Goal: Navigation & Orientation: Find specific page/section

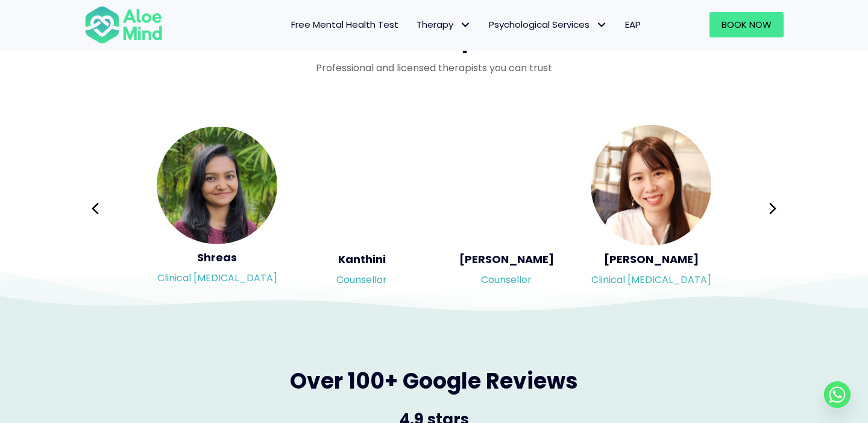
scroll to position [1981, 0]
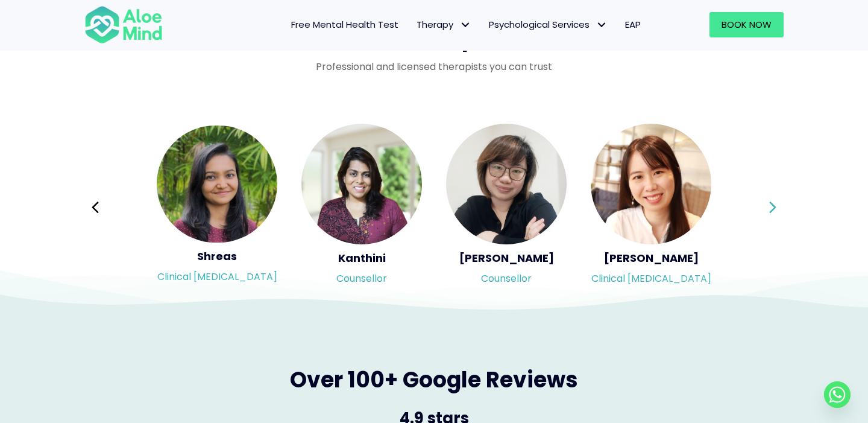
click at [776, 207] on icon at bounding box center [772, 206] width 7 height 11
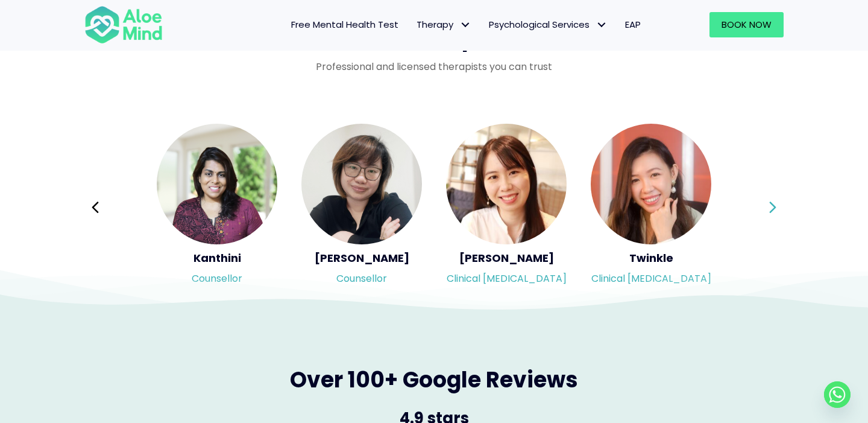
click at [776, 207] on icon at bounding box center [772, 206] width 7 height 11
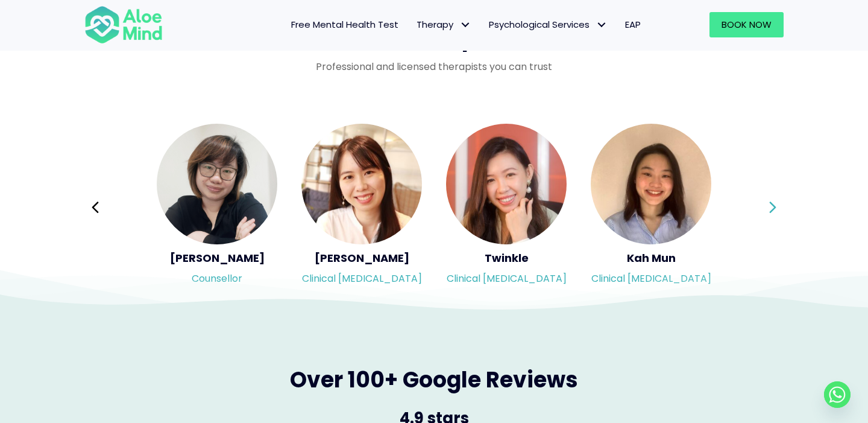
click at [776, 207] on icon at bounding box center [772, 206] width 7 height 11
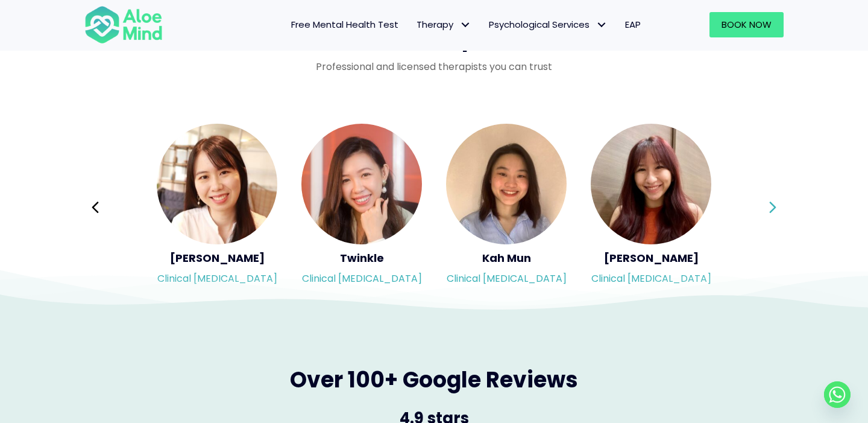
click at [776, 207] on icon at bounding box center [772, 206] width 7 height 11
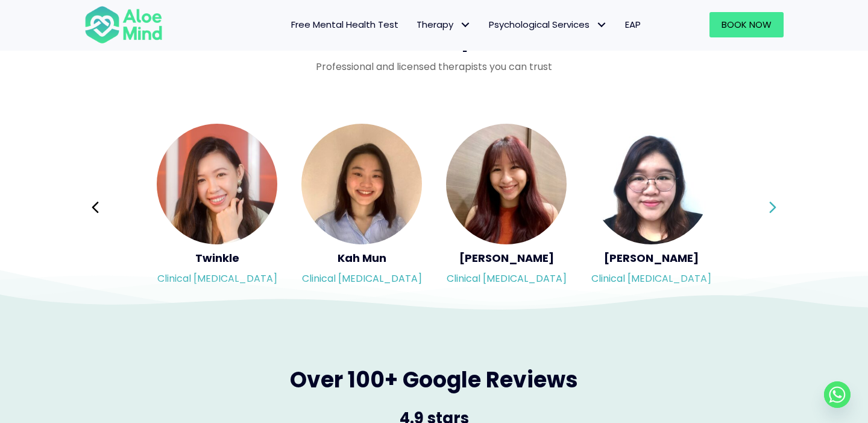
click at [776, 207] on icon at bounding box center [772, 206] width 7 height 11
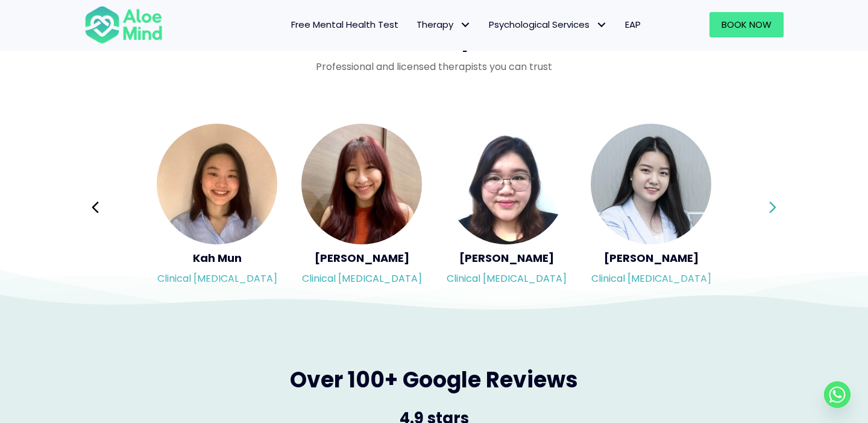
click at [776, 207] on icon at bounding box center [772, 206] width 7 height 11
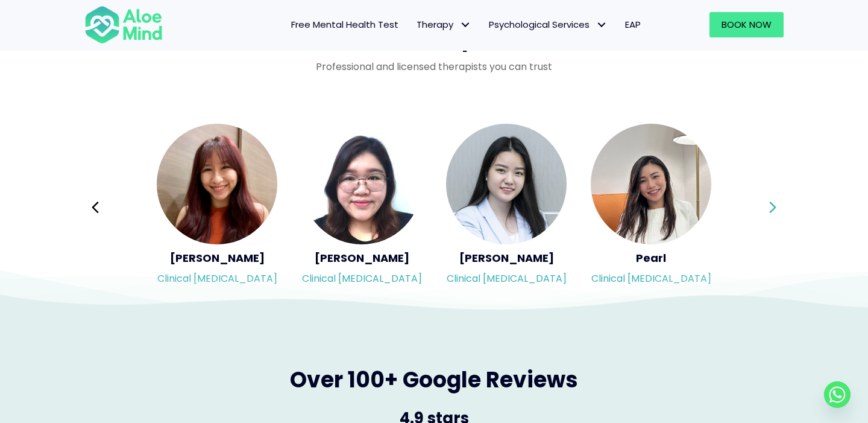
click at [776, 207] on icon at bounding box center [772, 206] width 7 height 11
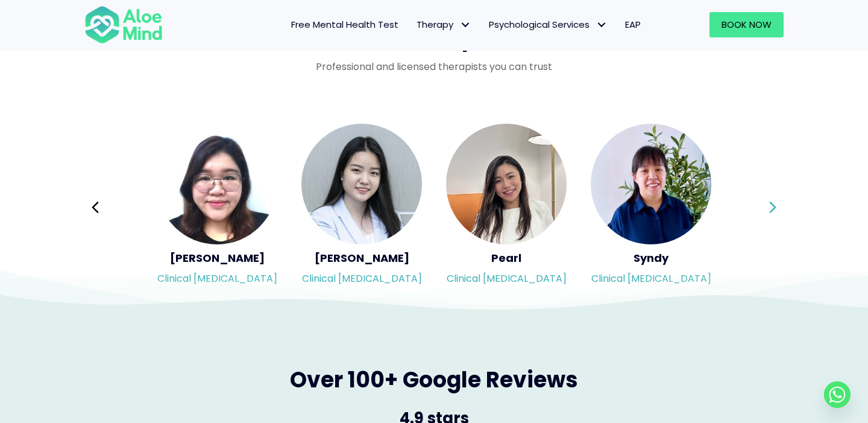
click at [776, 207] on icon at bounding box center [772, 206] width 7 height 11
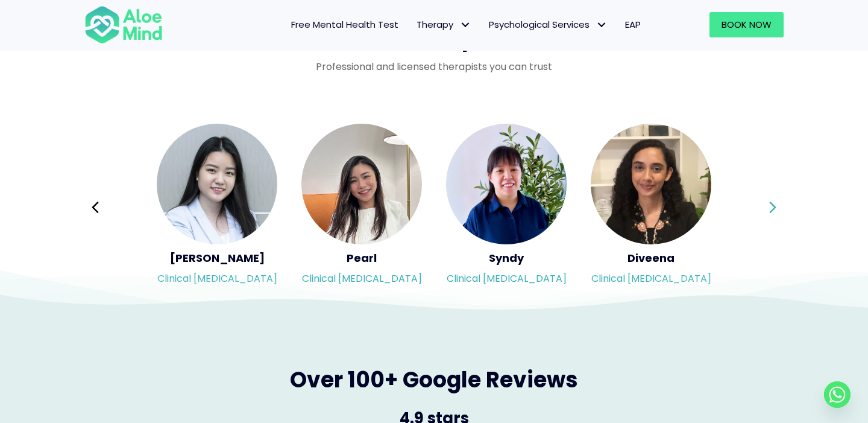
click at [776, 207] on icon at bounding box center [772, 206] width 7 height 11
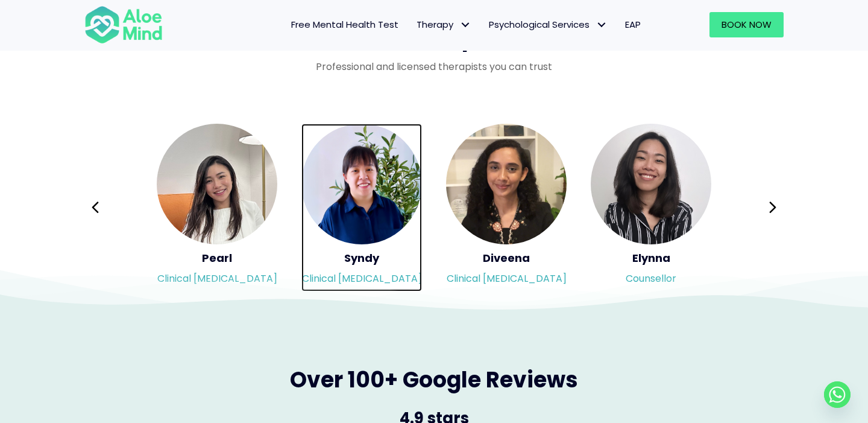
click at [353, 221] on img "Slide 15 of 3" at bounding box center [361, 184] width 121 height 121
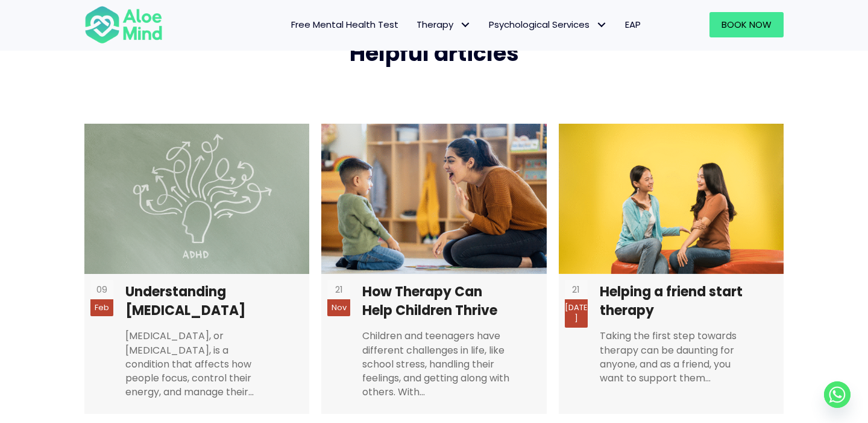
scroll to position [2893, 0]
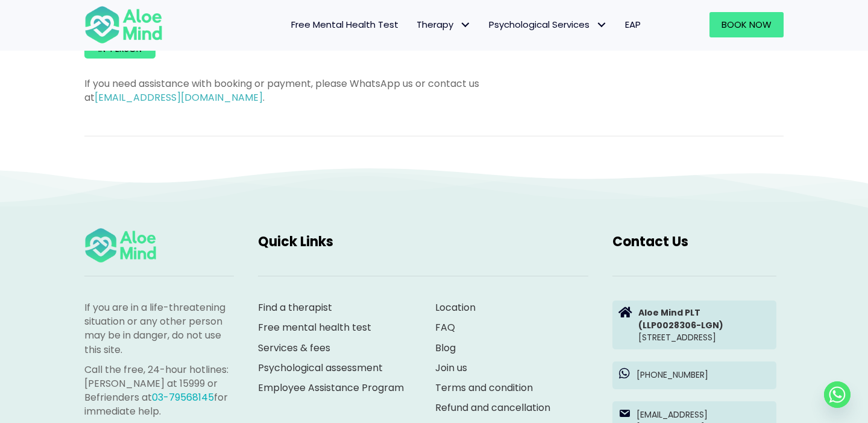
scroll to position [1079, 0]
